Goal: Task Accomplishment & Management: Use online tool/utility

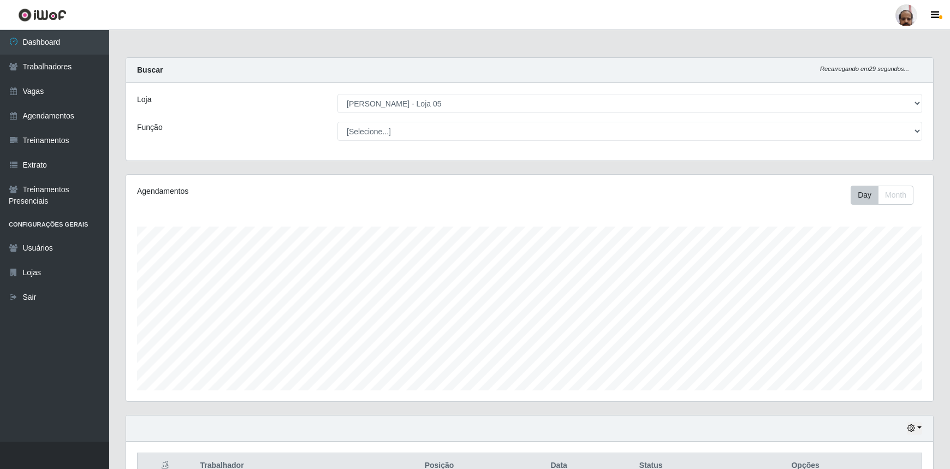
select select "252"
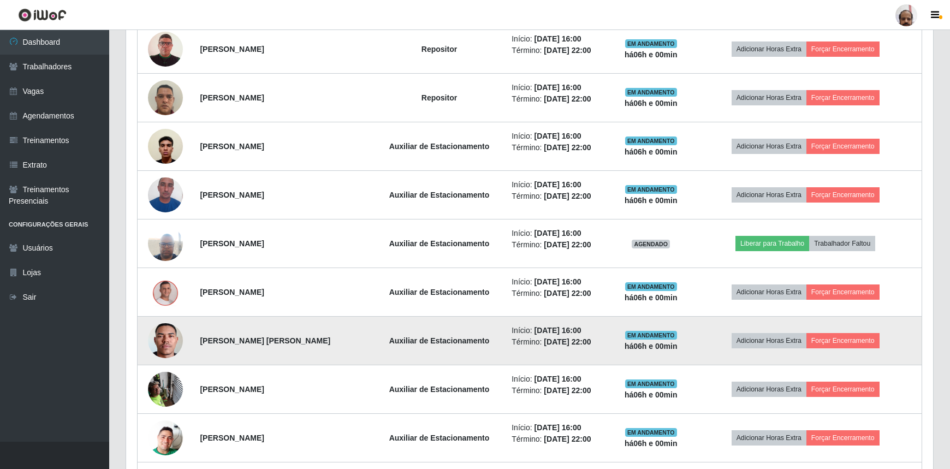
scroll to position [709, 0]
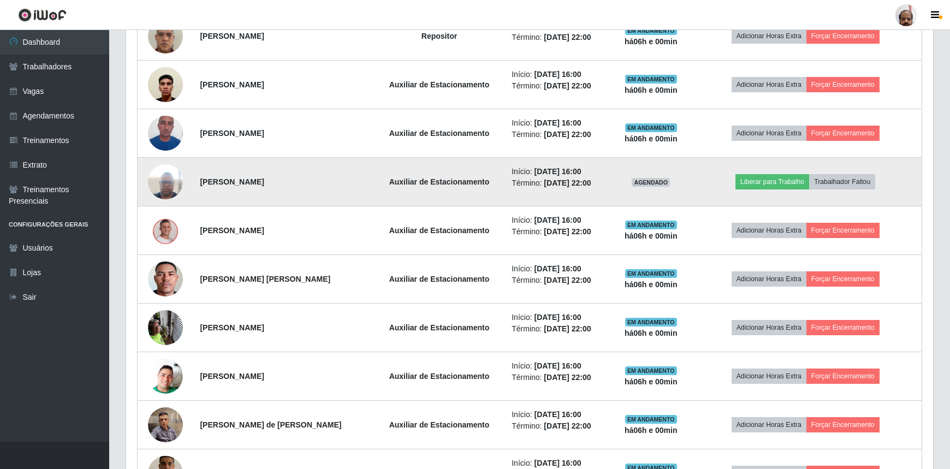
click at [164, 186] on img at bounding box center [165, 182] width 35 height 46
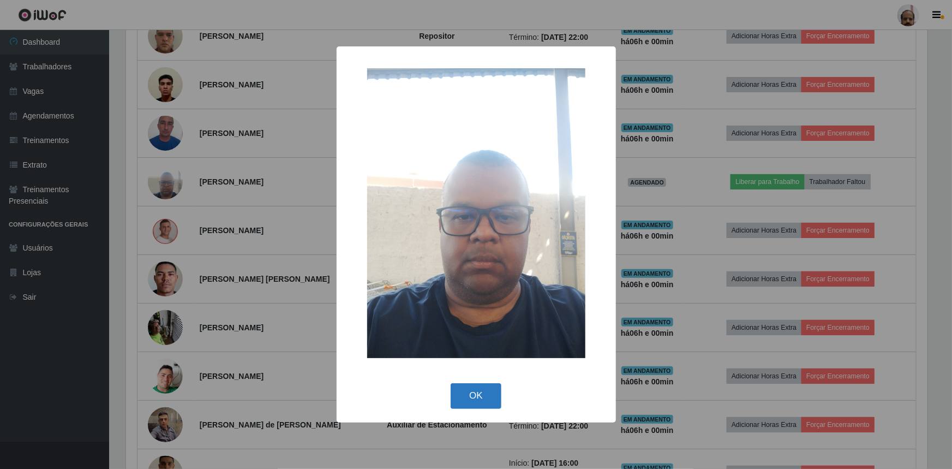
click at [478, 390] on button "OK" at bounding box center [476, 396] width 51 height 26
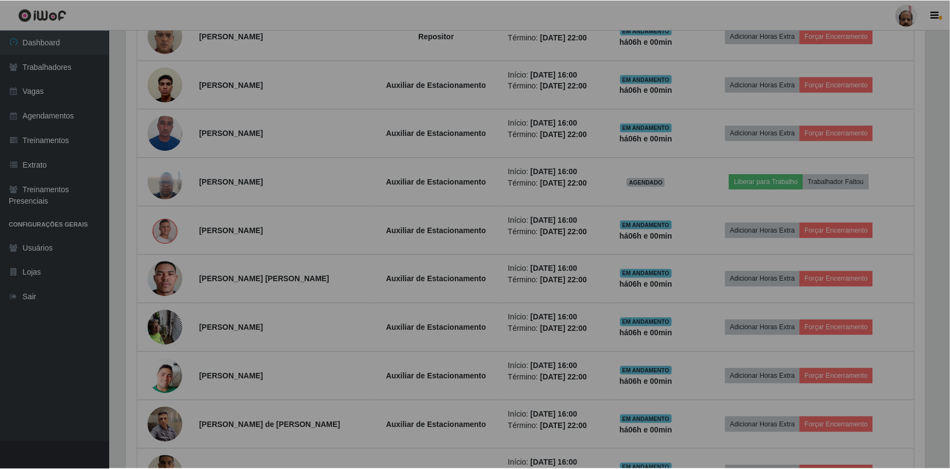
scroll to position [226, 807]
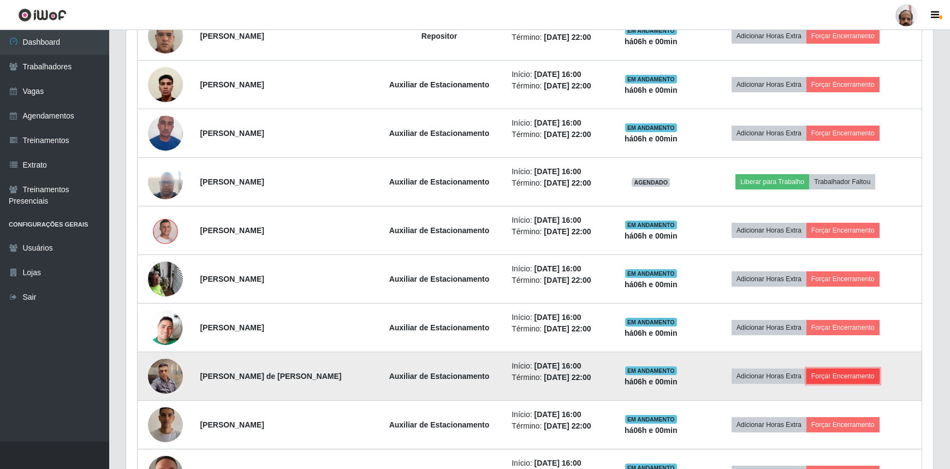
click at [829, 377] on button "Forçar Encerramento" at bounding box center [842, 375] width 73 height 15
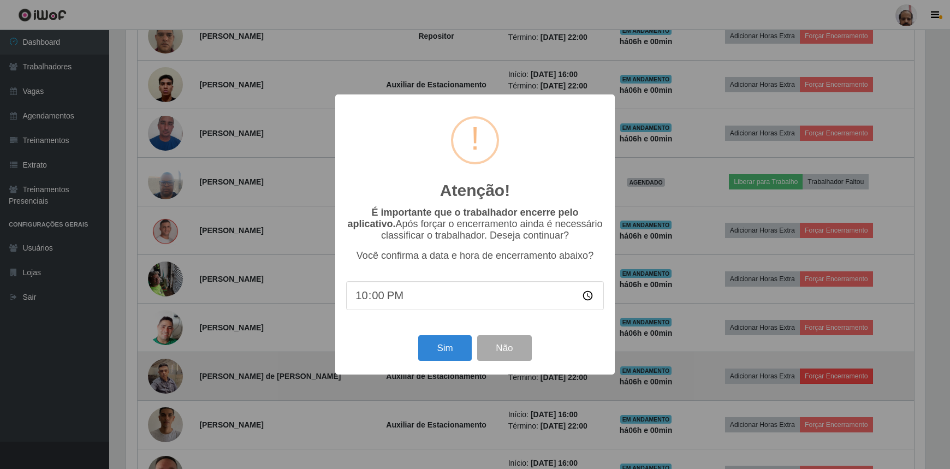
scroll to position [226, 802]
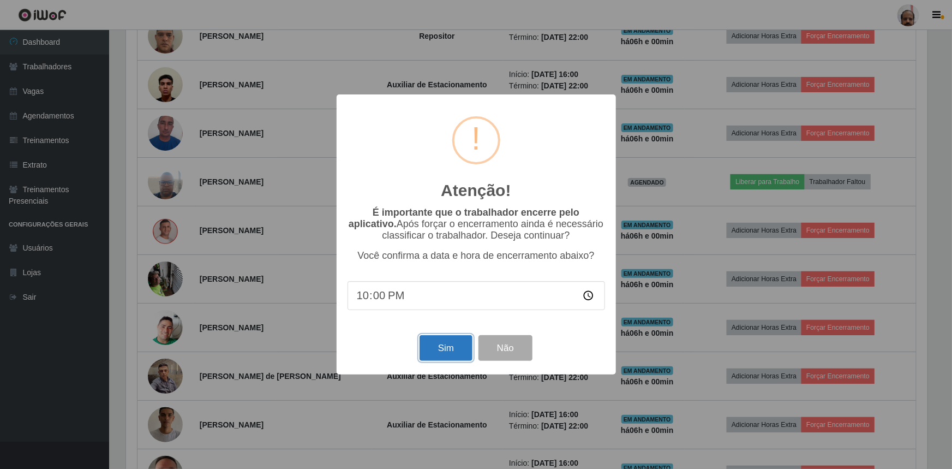
click at [452, 348] on button "Sim" at bounding box center [446, 348] width 53 height 26
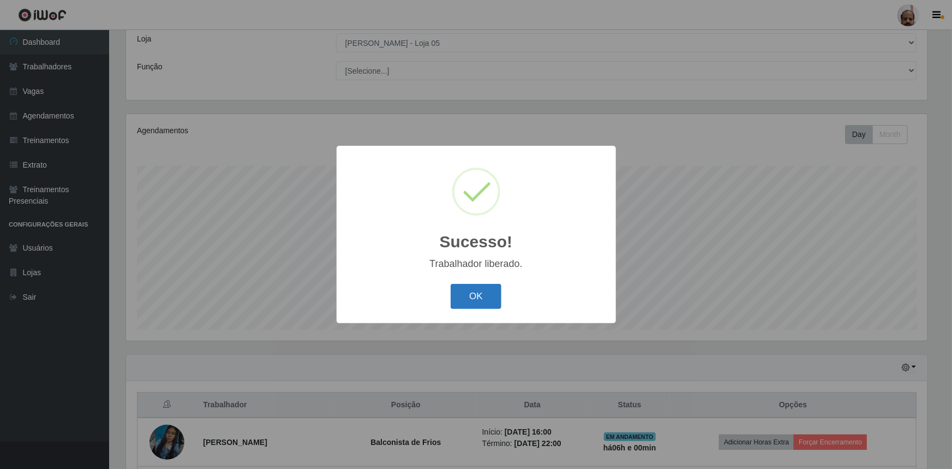
click at [480, 294] on button "OK" at bounding box center [476, 297] width 51 height 26
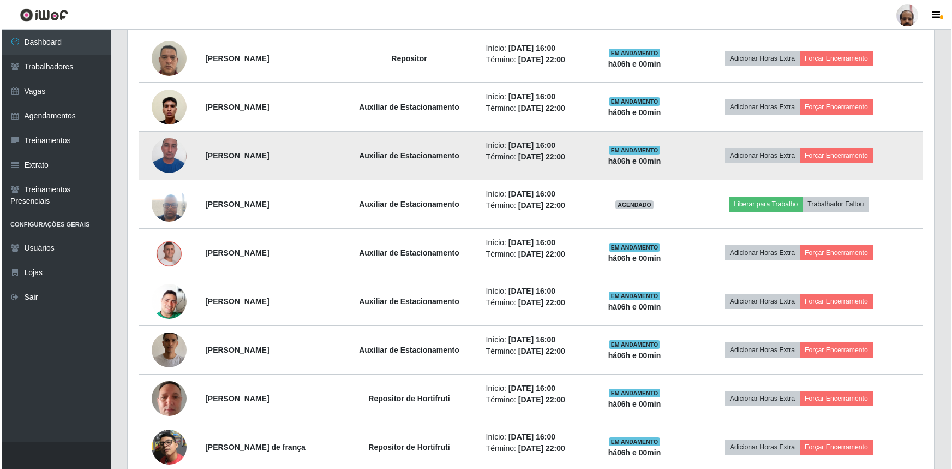
scroll to position [656, 0]
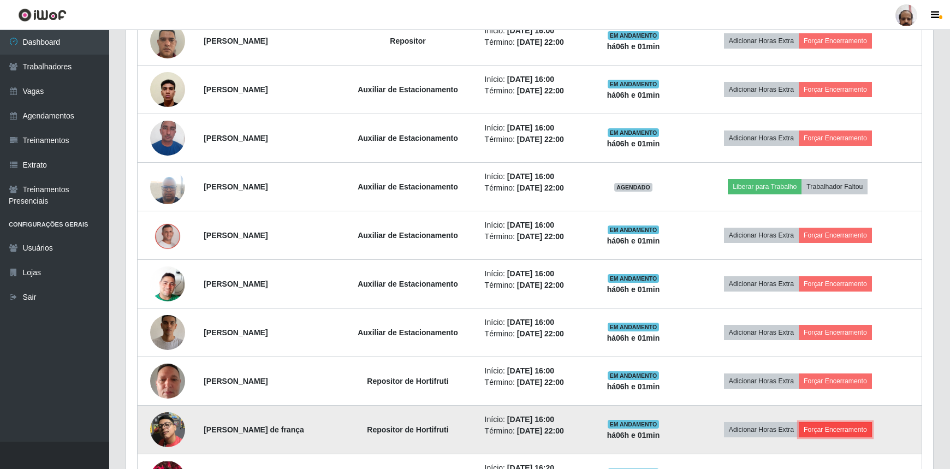
click at [848, 431] on button "Forçar Encerramento" at bounding box center [834, 429] width 73 height 15
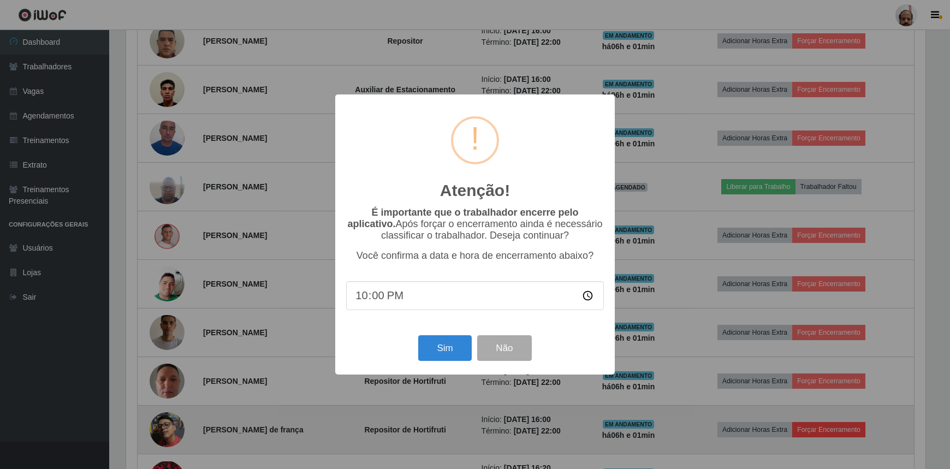
scroll to position [226, 802]
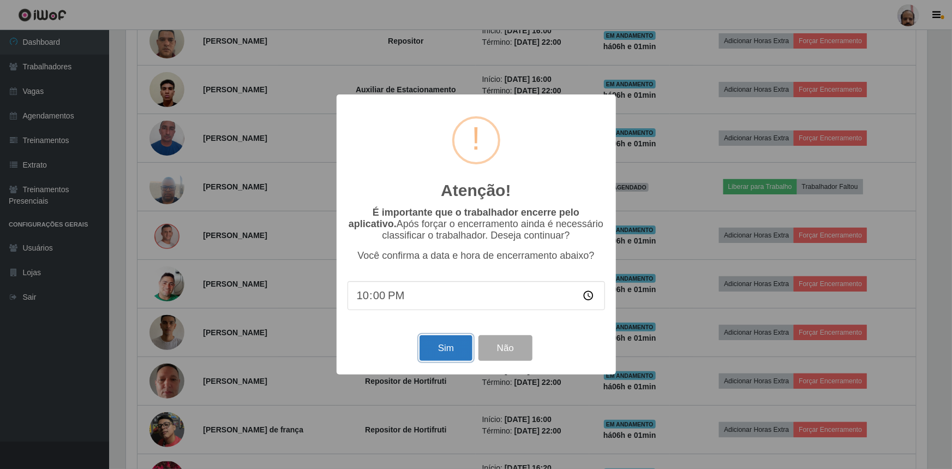
click at [445, 357] on button "Sim" at bounding box center [446, 348] width 53 height 26
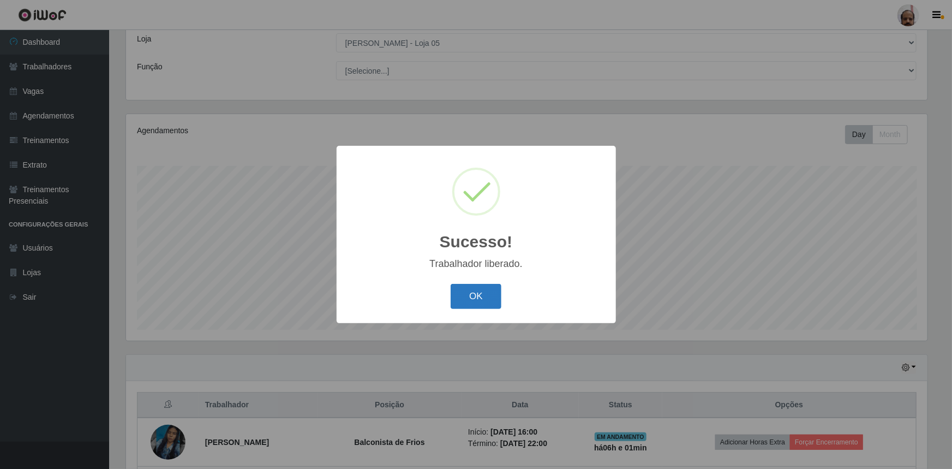
click at [480, 306] on button "OK" at bounding box center [476, 297] width 51 height 26
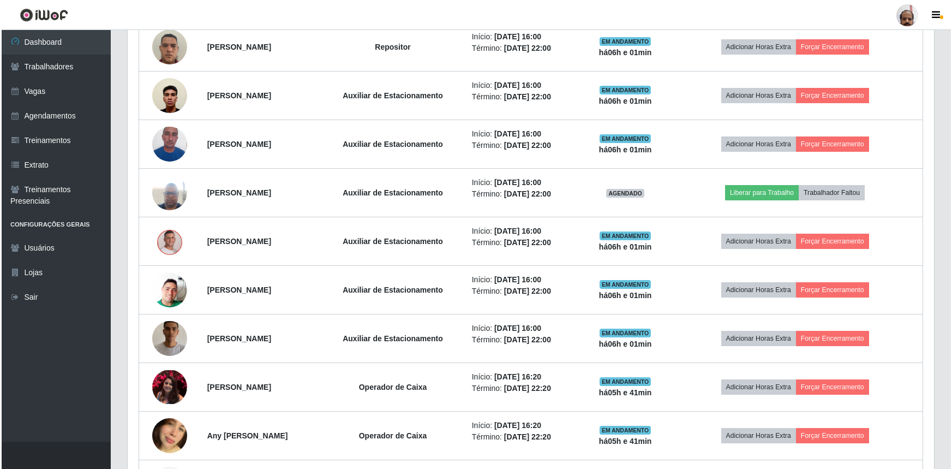
scroll to position [656, 0]
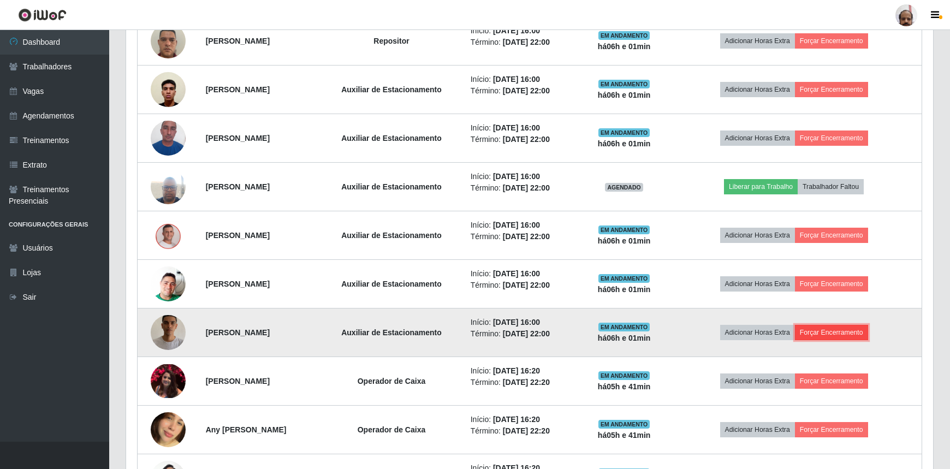
click at [834, 335] on button "Forçar Encerramento" at bounding box center [831, 332] width 73 height 15
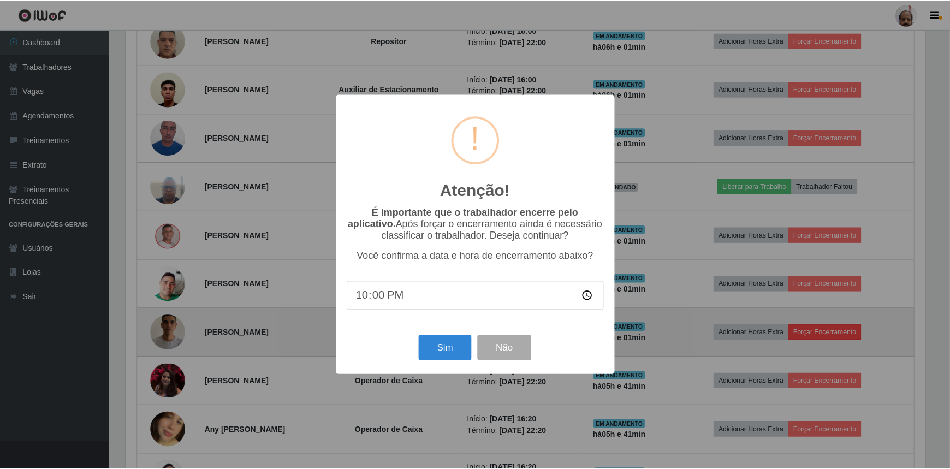
scroll to position [226, 802]
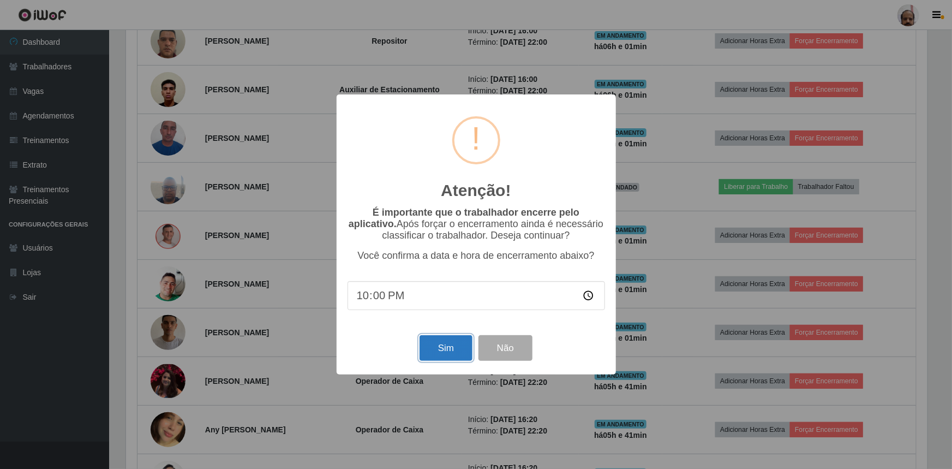
click at [450, 345] on button "Sim" at bounding box center [446, 348] width 53 height 26
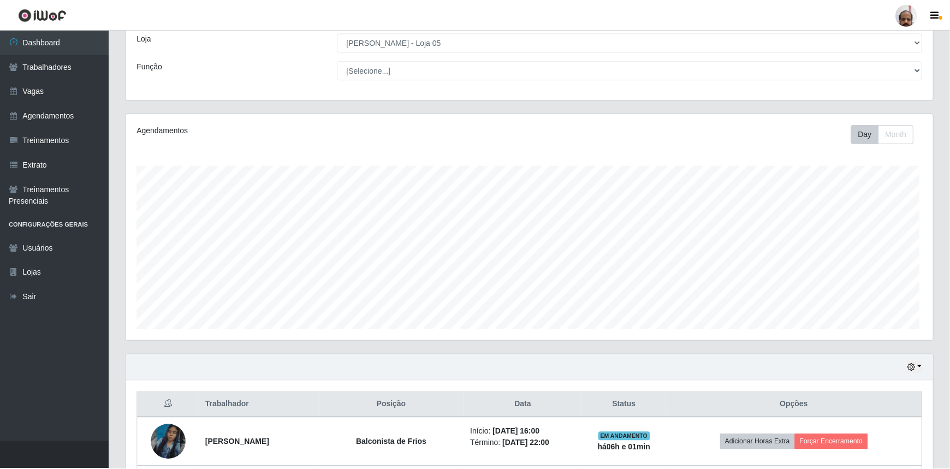
scroll to position [0, 0]
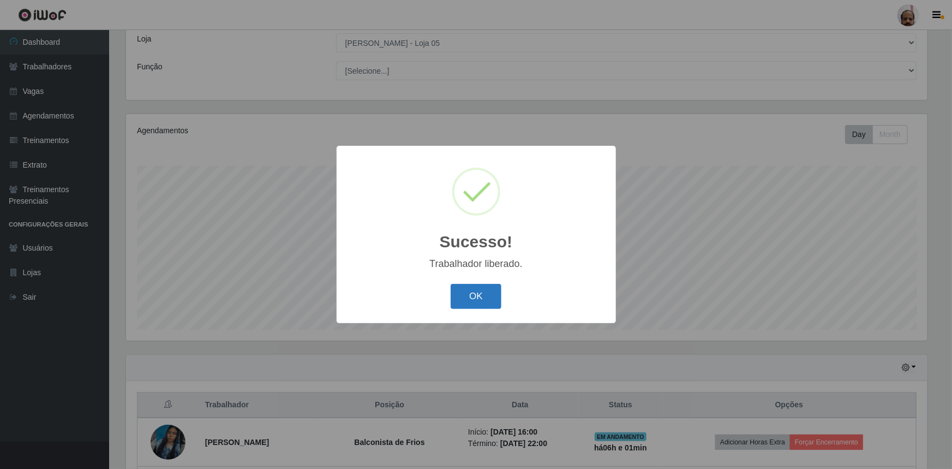
click at [476, 289] on button "OK" at bounding box center [476, 297] width 51 height 26
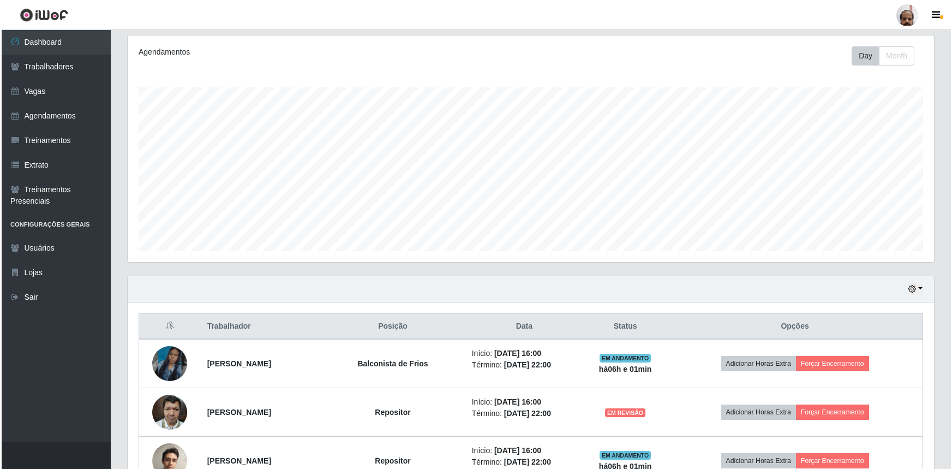
scroll to position [259, 0]
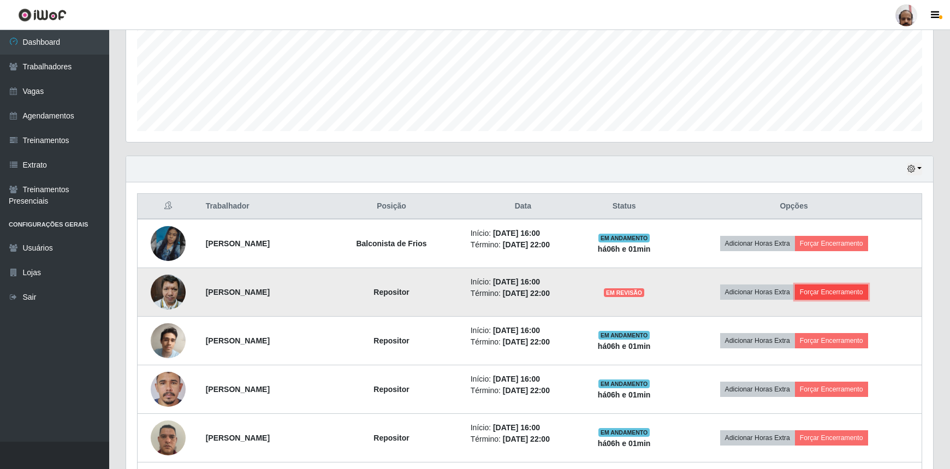
click at [868, 290] on button "Forçar Encerramento" at bounding box center [831, 291] width 73 height 15
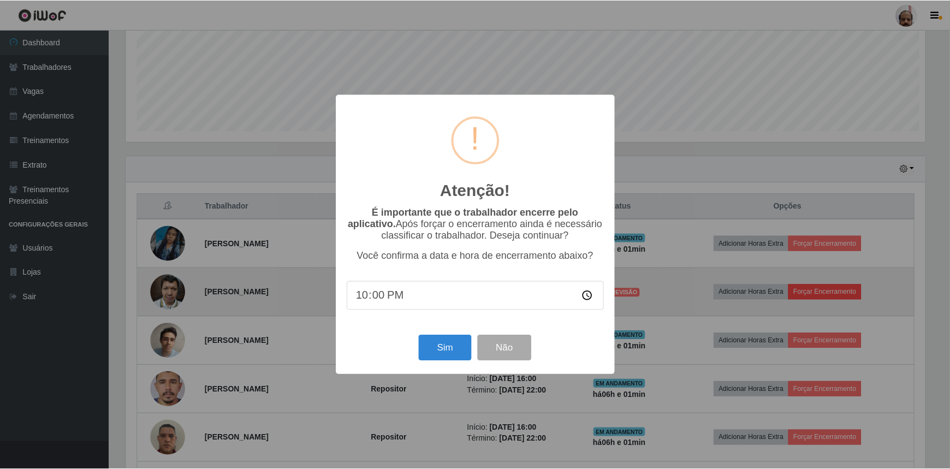
scroll to position [226, 802]
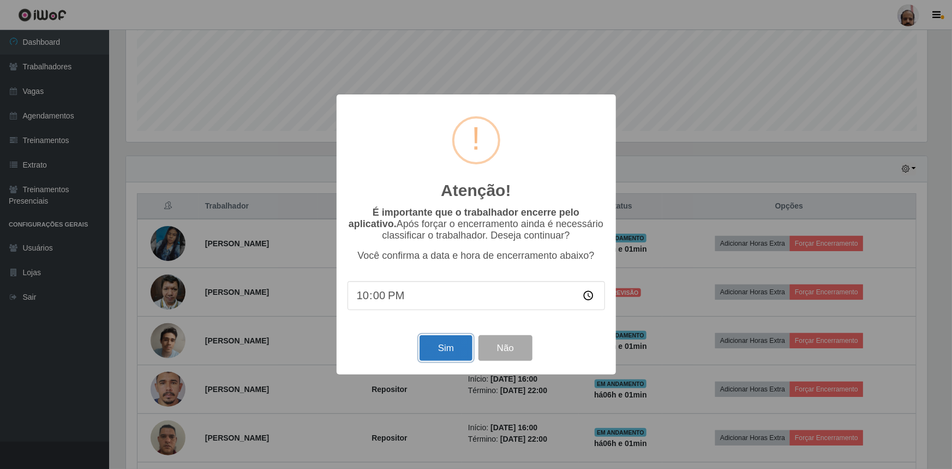
click at [437, 347] on button "Sim" at bounding box center [446, 348] width 53 height 26
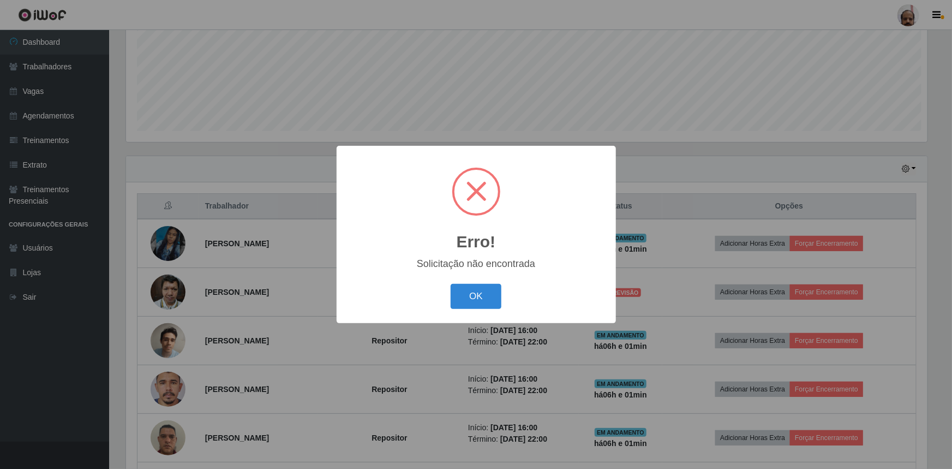
scroll to position [545474, 544898]
click at [493, 295] on button "OK" at bounding box center [476, 297] width 51 height 26
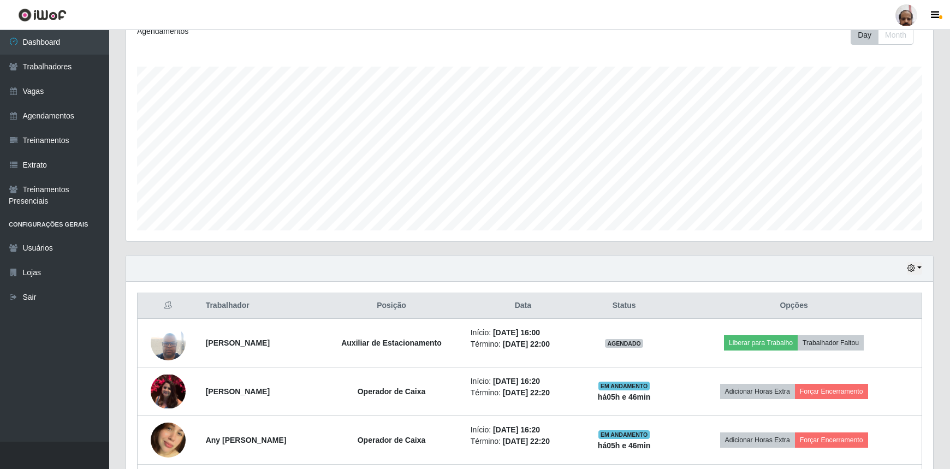
scroll to position [0, 0]
